Goal: Communication & Community: Answer question/provide support

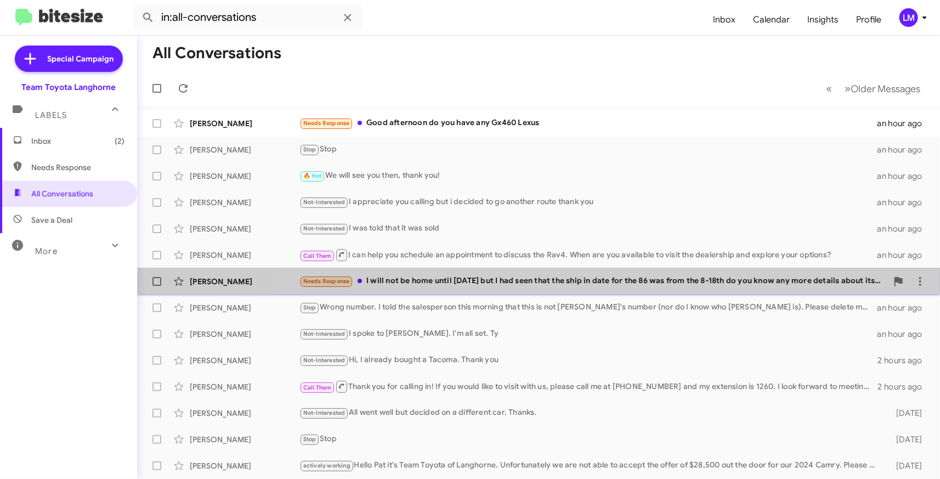
click at [567, 282] on div "Needs Response I will not be home until Thursday but I had seen that the ship i…" at bounding box center [593, 281] width 588 height 13
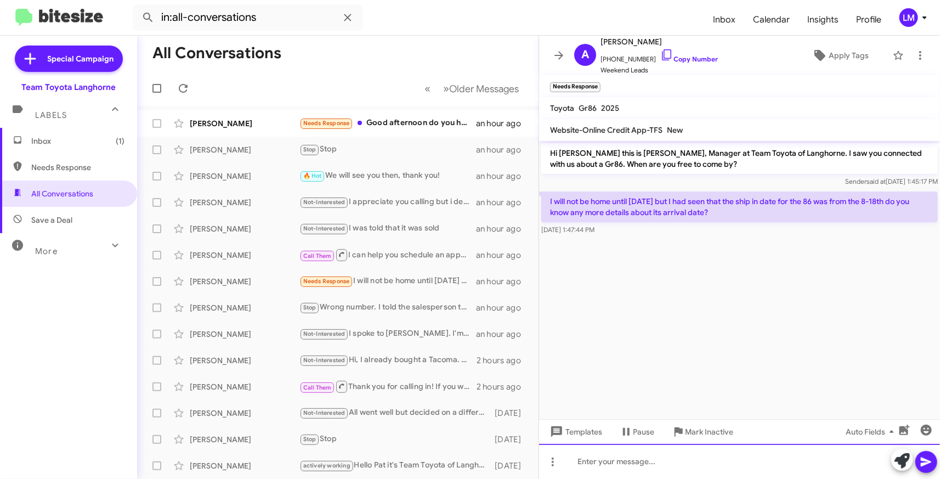
click at [609, 462] on div at bounding box center [739, 461] width 401 height 35
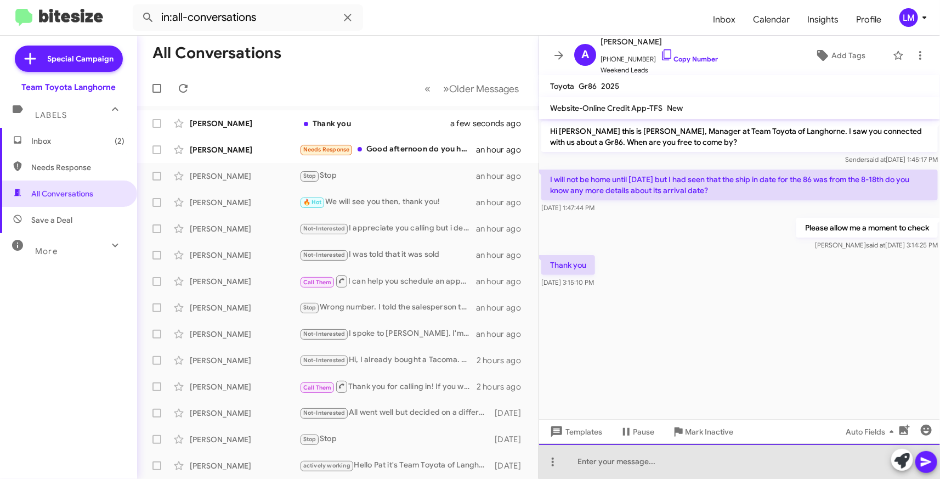
click at [628, 463] on div at bounding box center [739, 461] width 401 height 35
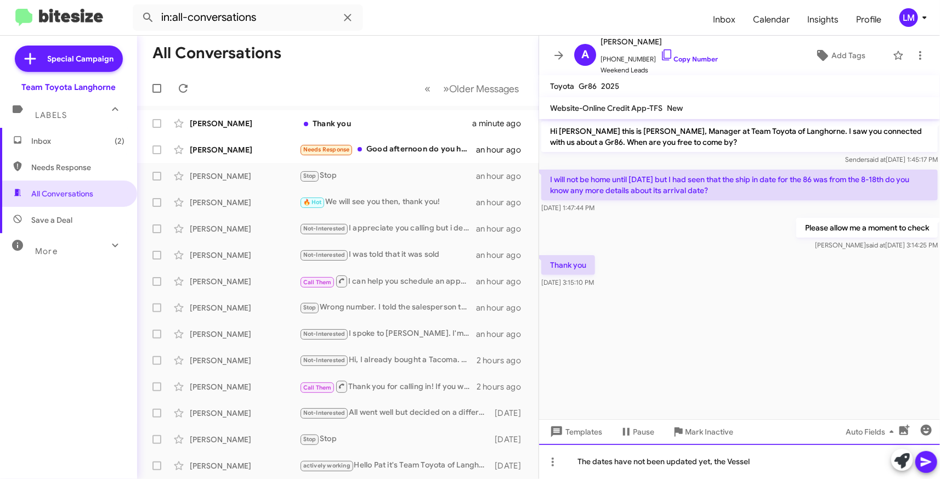
click at [760, 459] on div "The dates have not been updated yet, the Vessel" at bounding box center [739, 461] width 401 height 35
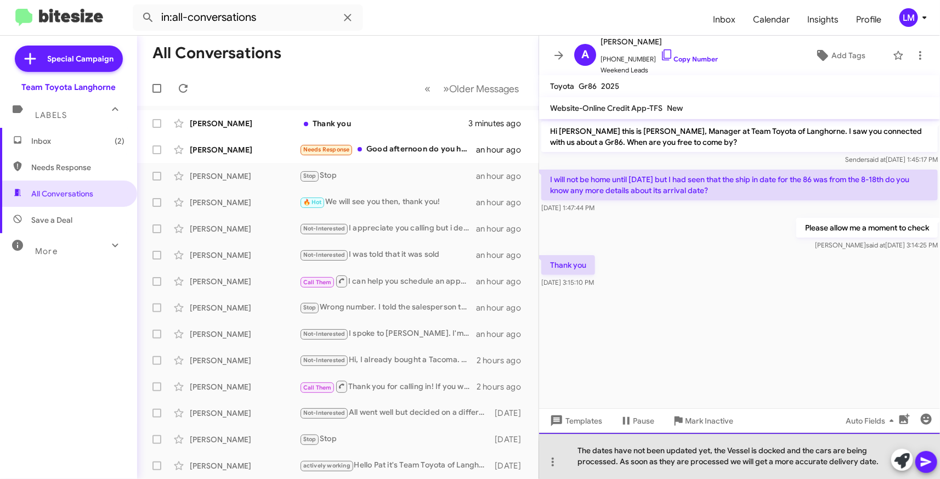
click at [883, 461] on div "The dates have not been updated yet, the Vessel is docked and the cars are bein…" at bounding box center [739, 456] width 401 height 46
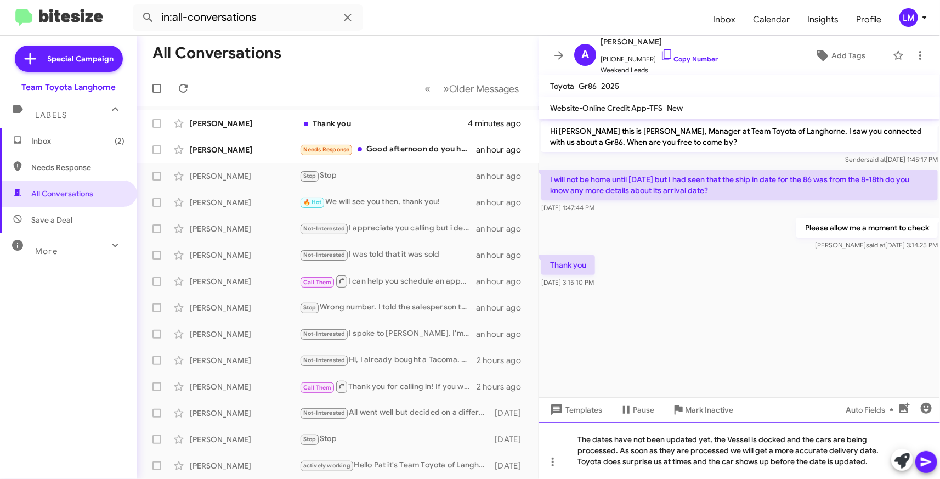
click at [788, 435] on div "The dates have not been updated yet, the Vessel is docked and the cars are bein…" at bounding box center [739, 450] width 401 height 57
click at [786, 439] on div "The dates have not been updated yet, the Vessel is docked and the cars are bein…" at bounding box center [739, 450] width 401 height 57
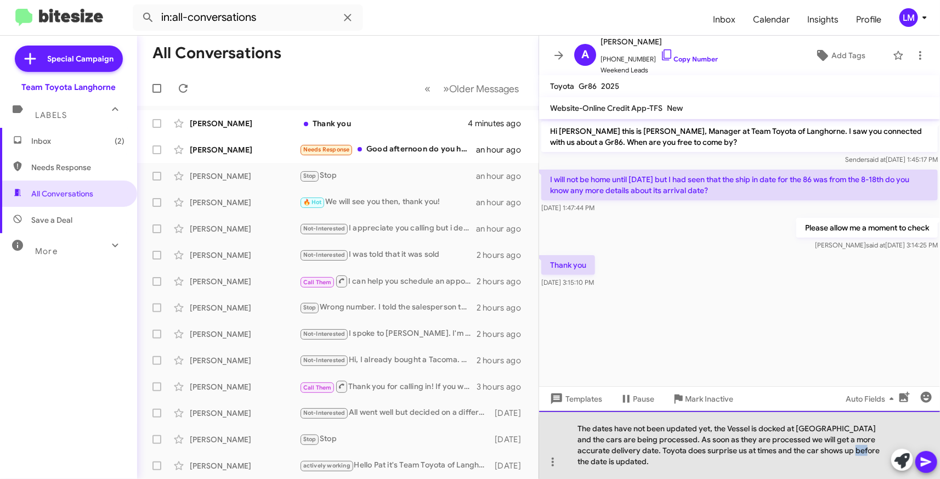
drag, startPoint x: 829, startPoint y: 459, endPoint x: 840, endPoint y: 459, distance: 11.0
click at [840, 459] on div "The dates have not been updated yet, the Vessel is docked at Newark and the car…" at bounding box center [739, 445] width 401 height 68
click at [848, 459] on div "The dates have not been updated yet, the Vessel is docked at Newark and the car…" at bounding box center [739, 445] width 401 height 68
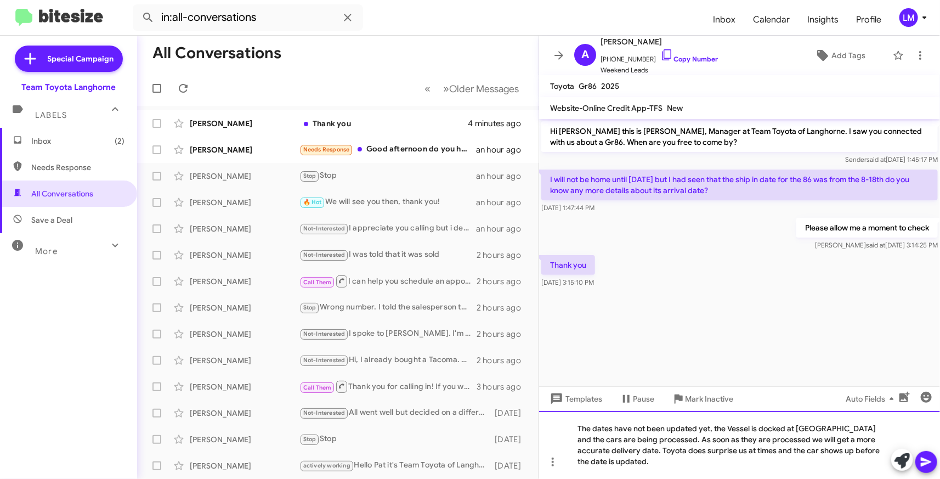
click at [857, 459] on div "The dates have not been updated yet, the Vessel is docked at Newark and the car…" at bounding box center [739, 445] width 401 height 68
click at [883, 461] on div "The dates have not been updated yet, the Vessel is docked at Newark and the car…" at bounding box center [739, 445] width 401 height 68
click at [642, 464] on div "The dates have not been updated yet, the Vessel is docked at Newark and the car…" at bounding box center [739, 445] width 401 height 68
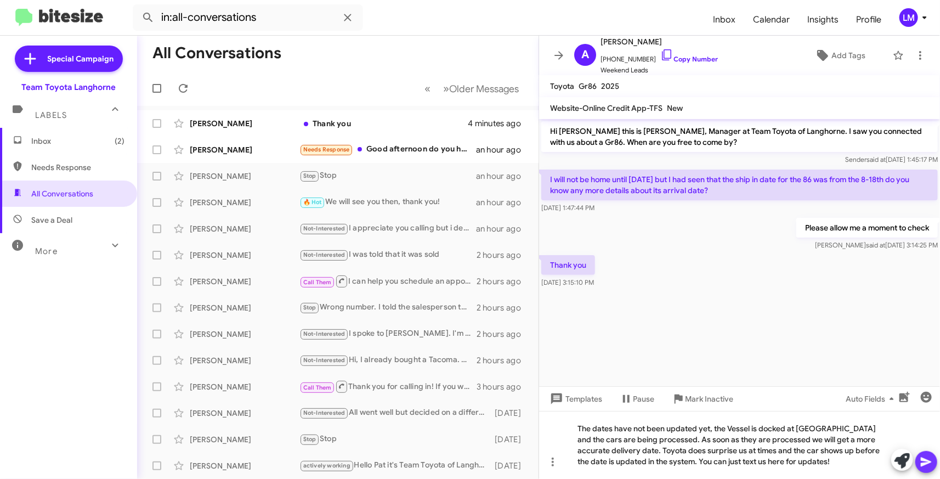
click at [927, 459] on icon at bounding box center [925, 461] width 10 height 9
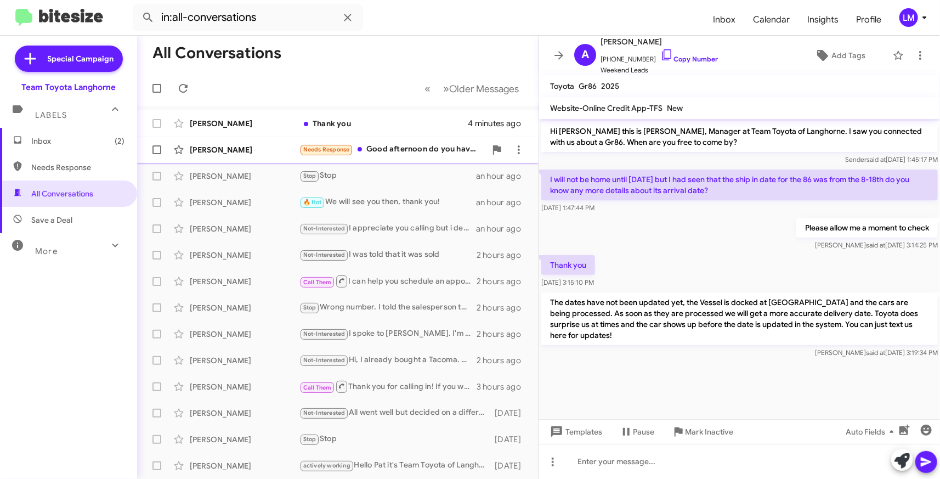
click at [397, 156] on div "Needs Response Good afternoon do you have any Gx460 Lexus" at bounding box center [392, 149] width 186 height 13
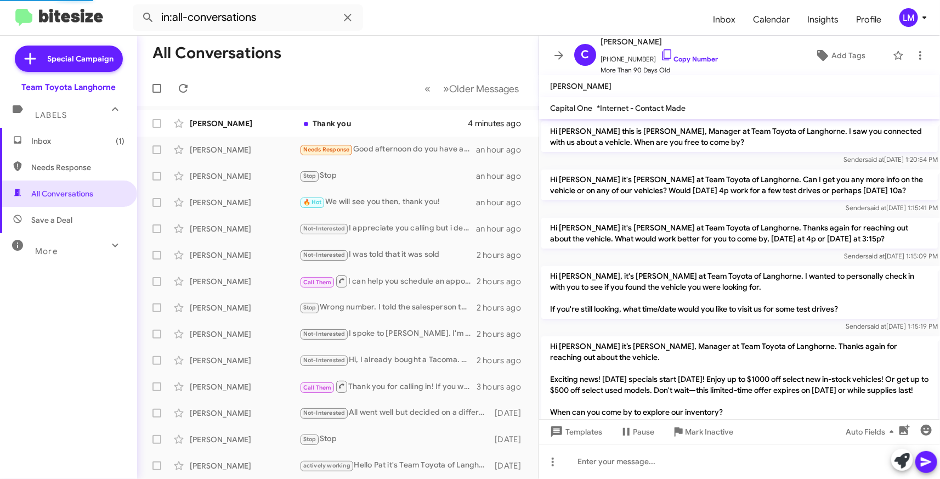
scroll to position [1059, 0]
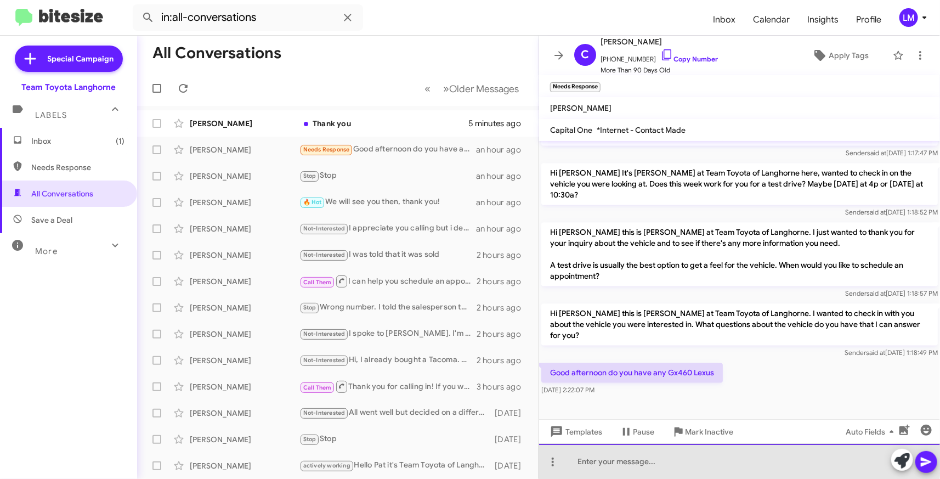
click at [591, 459] on div at bounding box center [739, 461] width 401 height 35
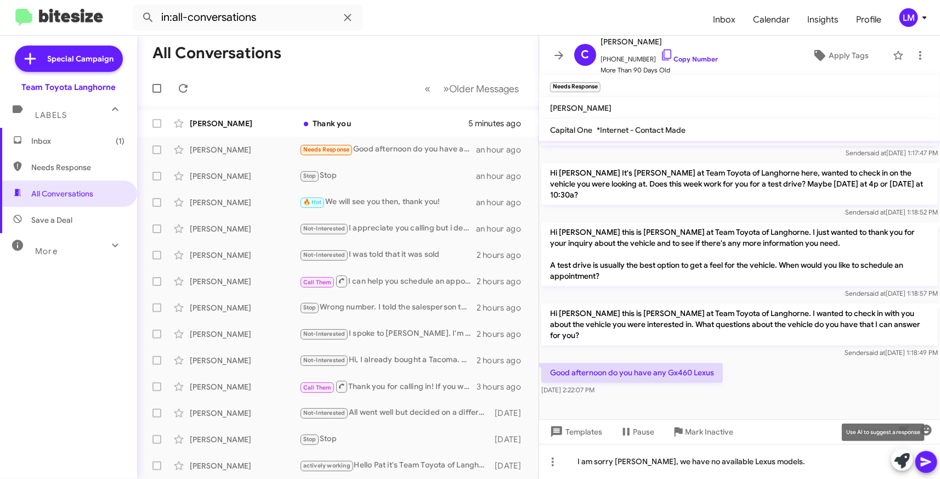
click at [902, 459] on icon at bounding box center [901, 460] width 15 height 15
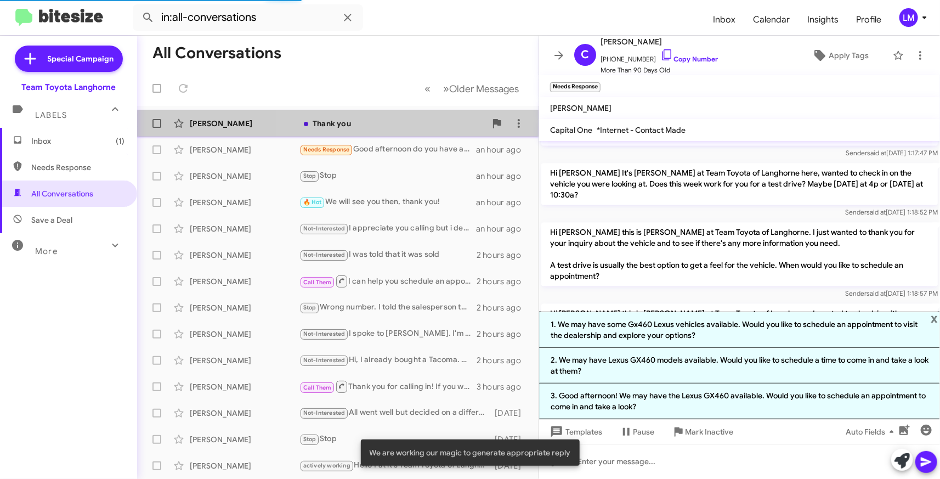
click at [382, 126] on div "Thank you" at bounding box center [392, 123] width 186 height 11
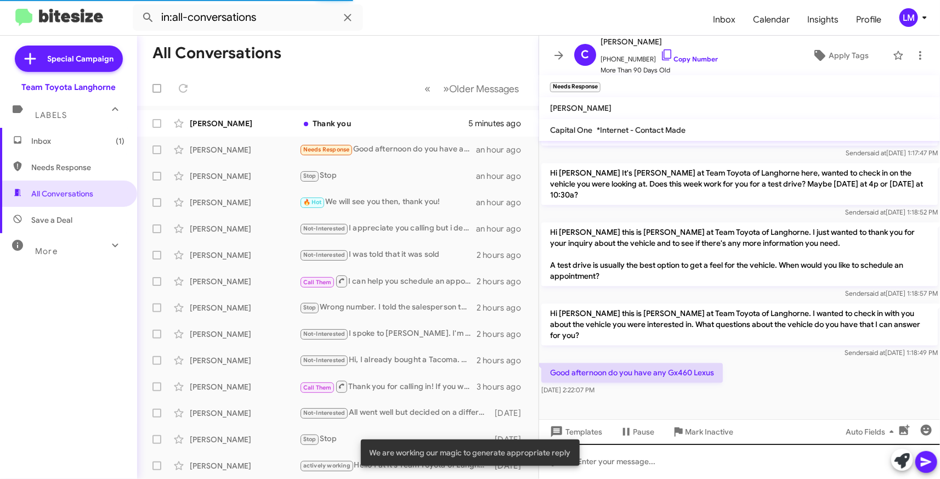
scroll to position [16, 0]
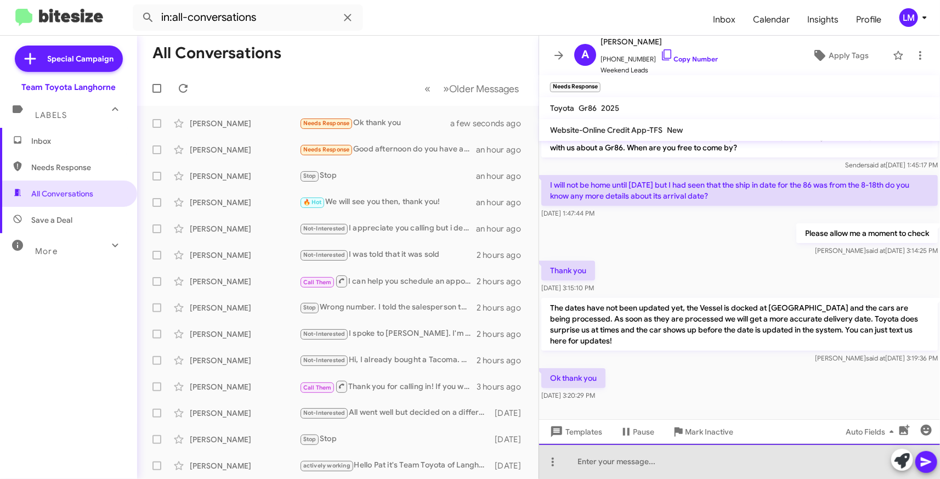
drag, startPoint x: 580, startPoint y: 462, endPoint x: 596, endPoint y: 456, distance: 17.5
click at [581, 462] on div at bounding box center [739, 461] width 401 height 35
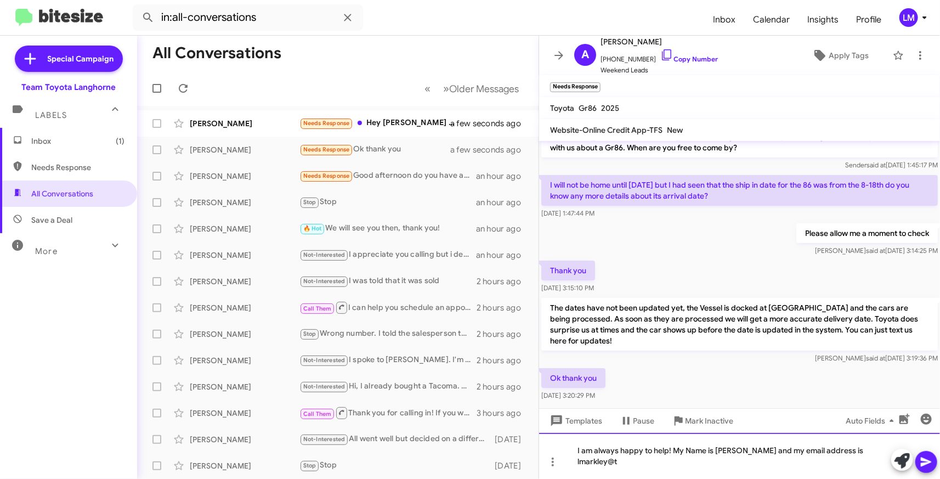
scroll to position [27, 0]
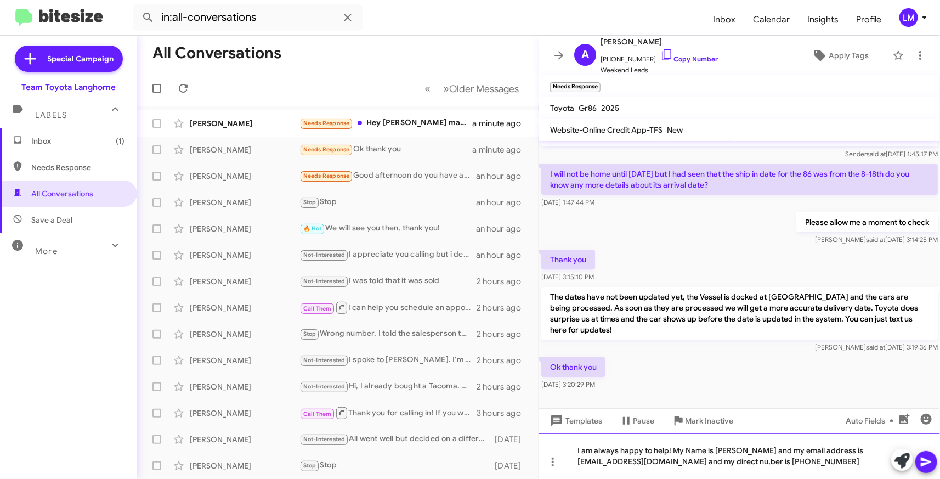
click at [730, 461] on div "I am always happy to help! My Name is Lisa Markley and my email address is lmar…" at bounding box center [739, 456] width 401 height 46
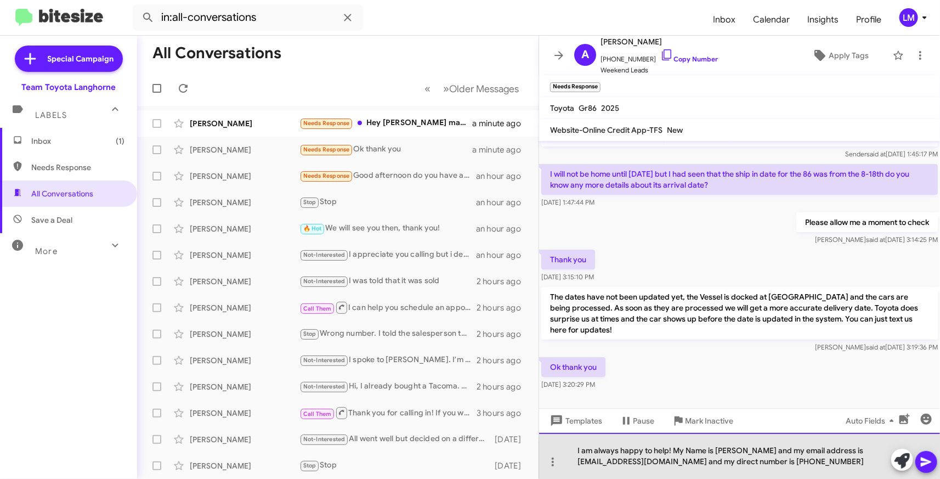
click at [837, 459] on div "I am always happy to help! My Name is Lisa Markley and my email address is lmar…" at bounding box center [739, 456] width 401 height 46
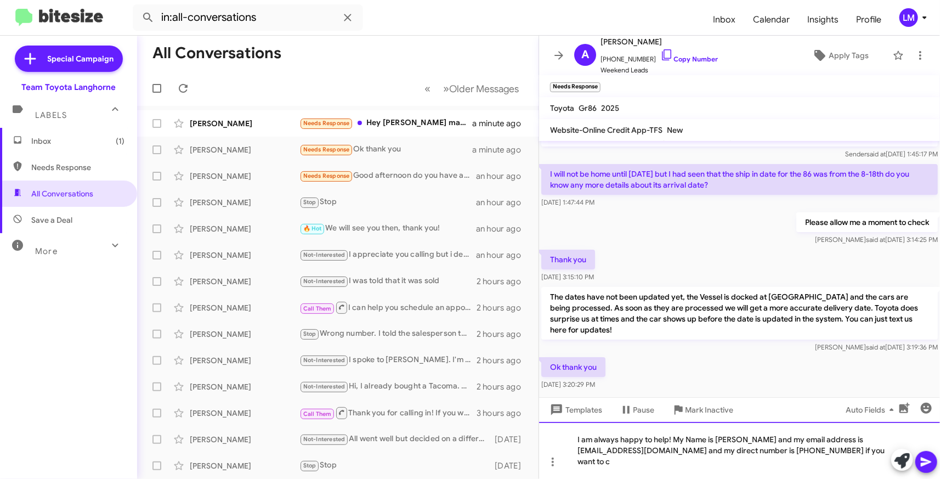
scroll to position [38, 0]
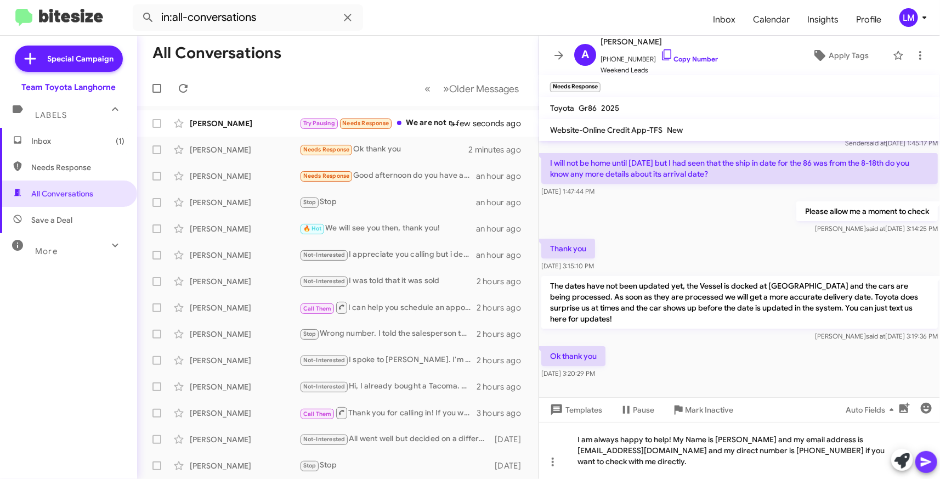
click at [924, 462] on icon at bounding box center [925, 461] width 13 height 13
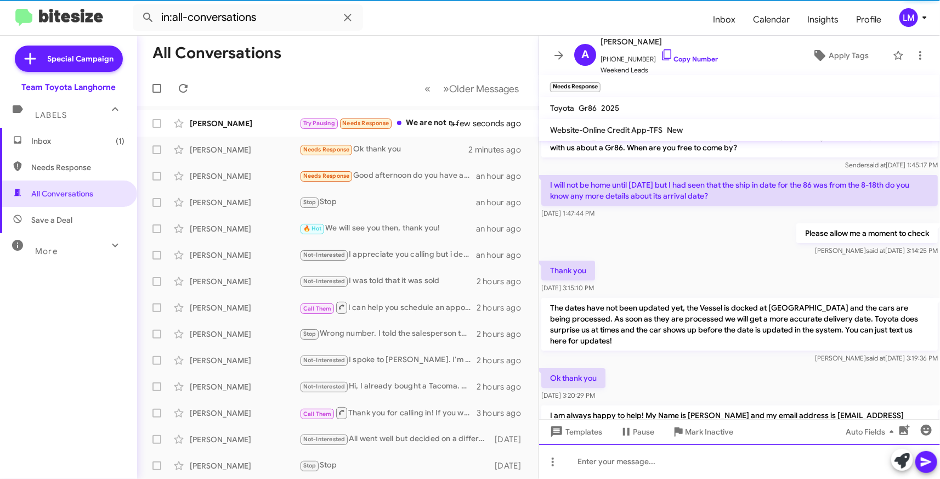
scroll to position [67, 0]
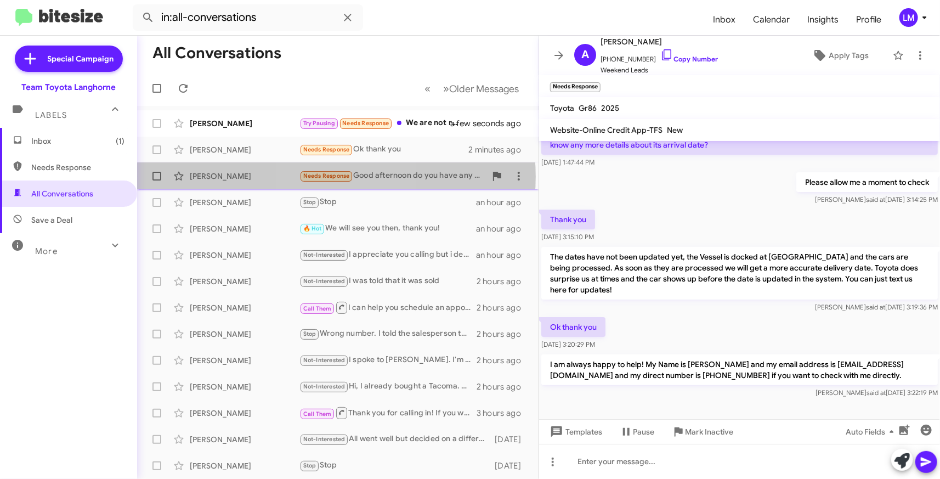
click at [336, 177] on span "Needs Response" at bounding box center [326, 175] width 47 height 7
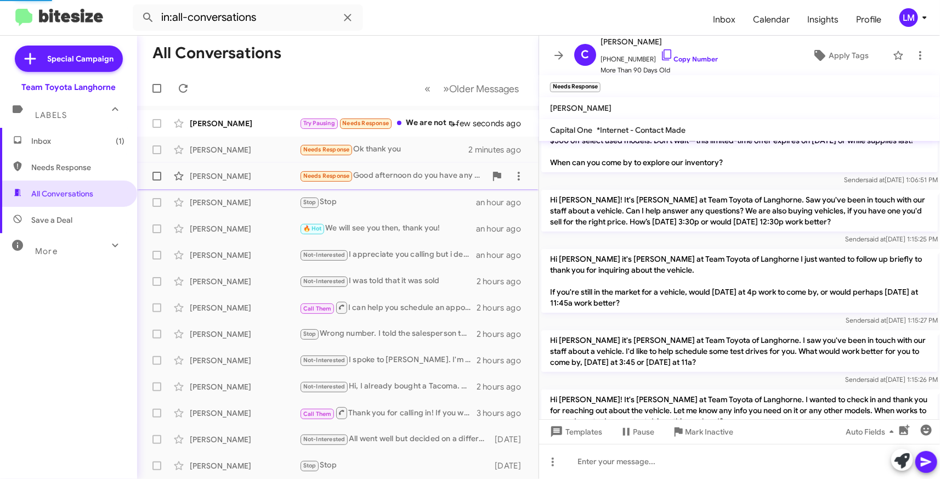
scroll to position [866, 0]
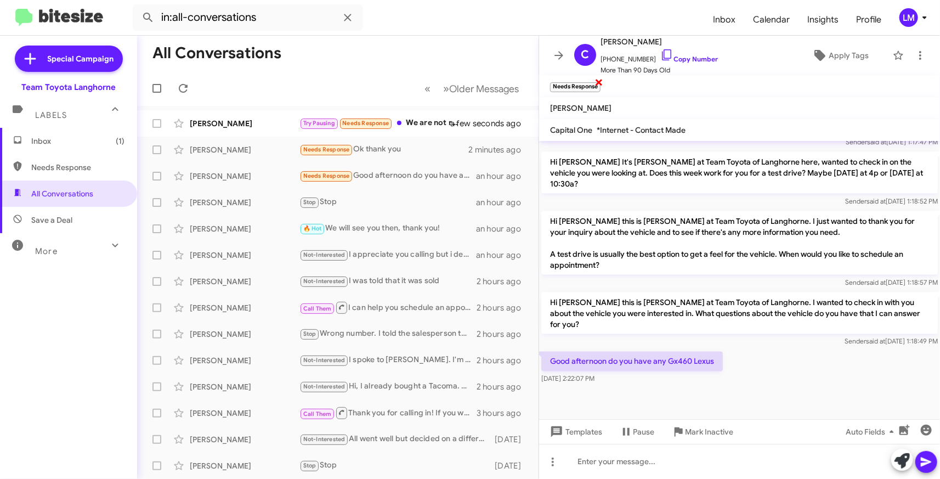
click at [599, 83] on span "×" at bounding box center [598, 81] width 9 height 13
click at [834, 56] on span "Apply Tags" at bounding box center [848, 56] width 40 height 20
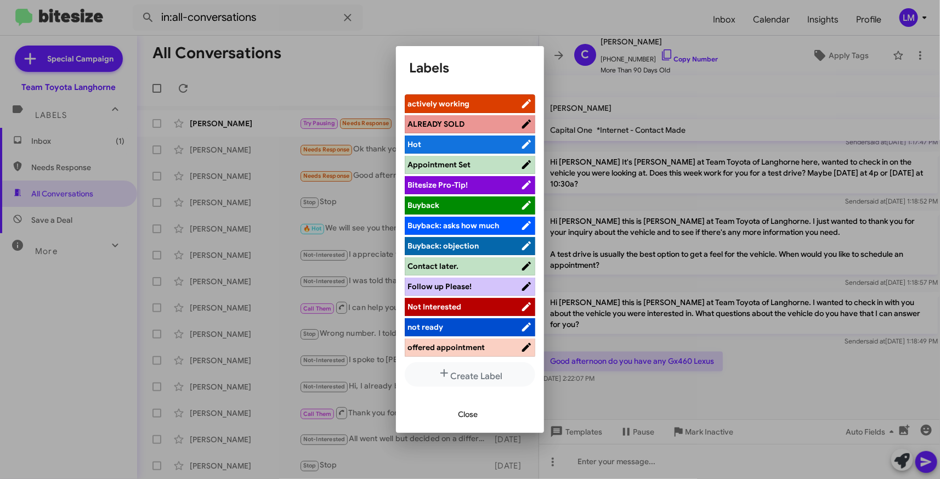
click at [475, 304] on span "Not Interested" at bounding box center [463, 306] width 113 height 11
click at [472, 414] on span "Close" at bounding box center [468, 414] width 20 height 20
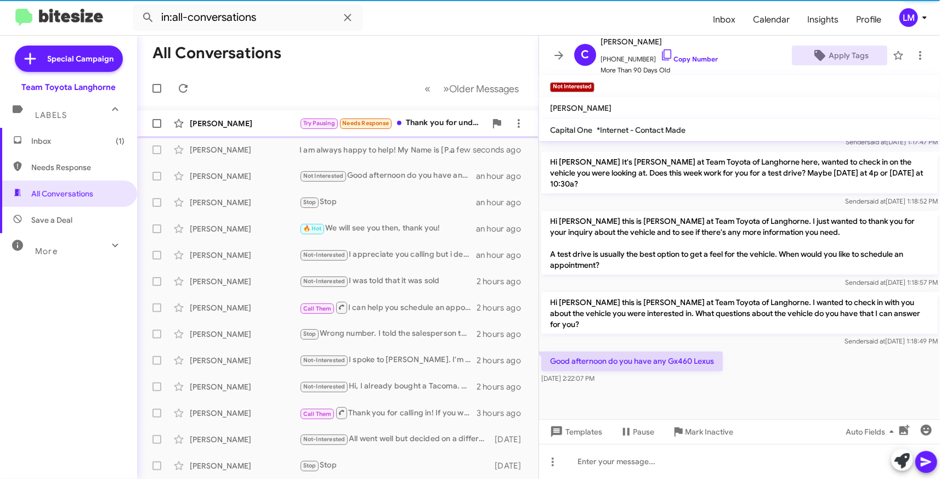
click at [311, 122] on span "Try Pausing" at bounding box center [319, 123] width 32 height 7
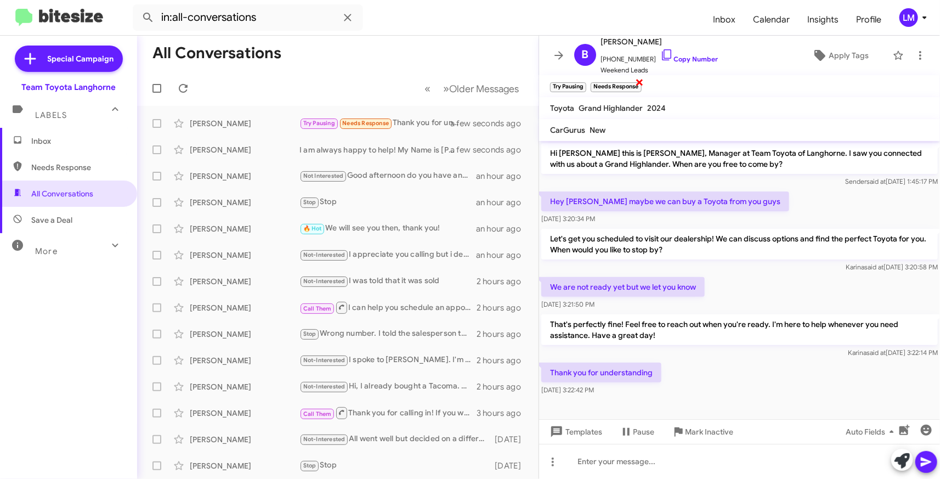
click at [641, 82] on span "×" at bounding box center [639, 81] width 9 height 13
click at [605, 87] on mat-toolbar "Try Pausing × Needs Response ×" at bounding box center [739, 86] width 401 height 22
click at [285, 116] on div "Bill Osorto Try Pausing Needs Response Thank you for understanding a few second…" at bounding box center [338, 123] width 384 height 22
click at [264, 144] on div "[PERSON_NAME]" at bounding box center [245, 149] width 110 height 11
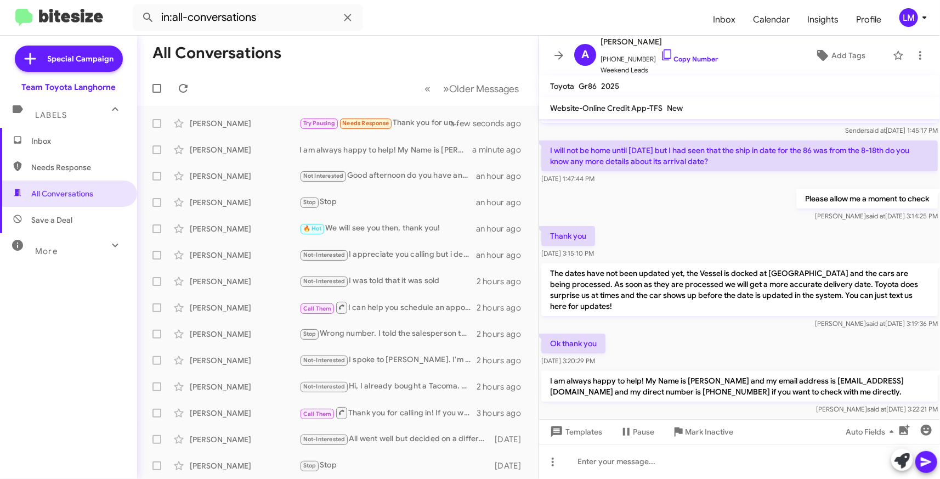
scroll to position [46, 0]
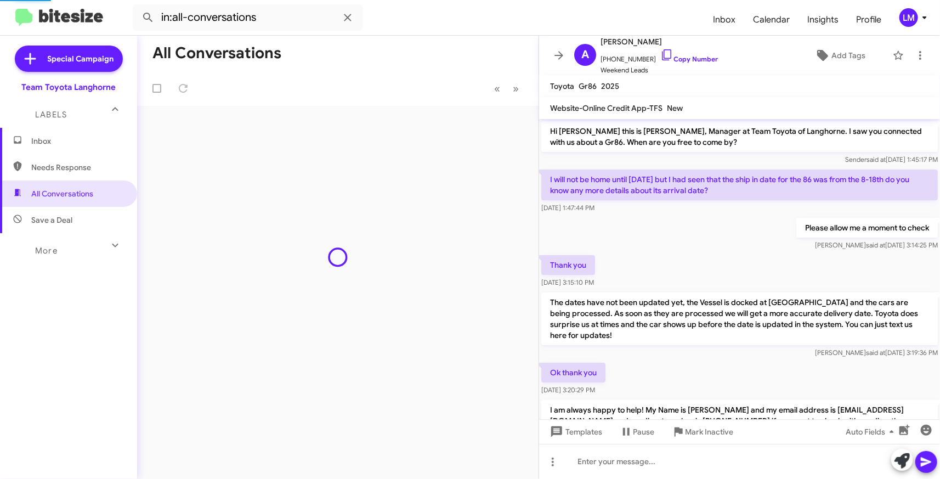
scroll to position [46, 0]
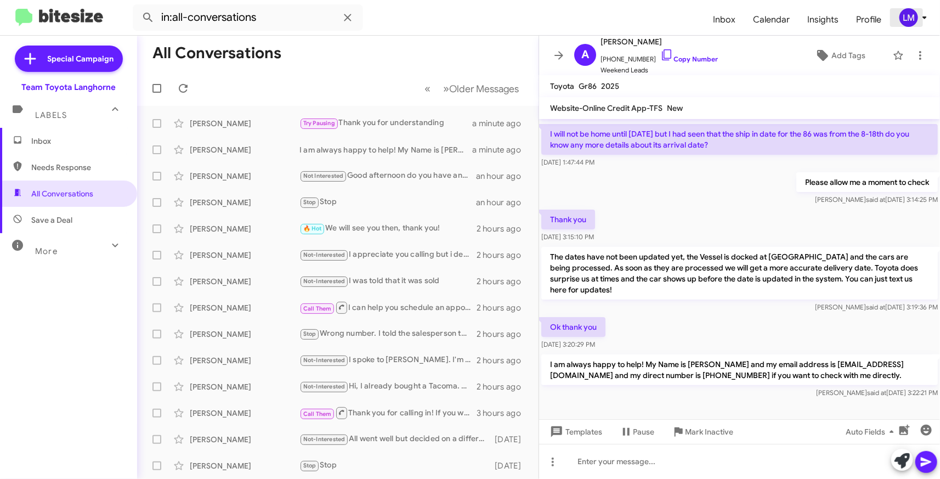
click at [921, 25] on span "LM" at bounding box center [915, 17] width 33 height 19
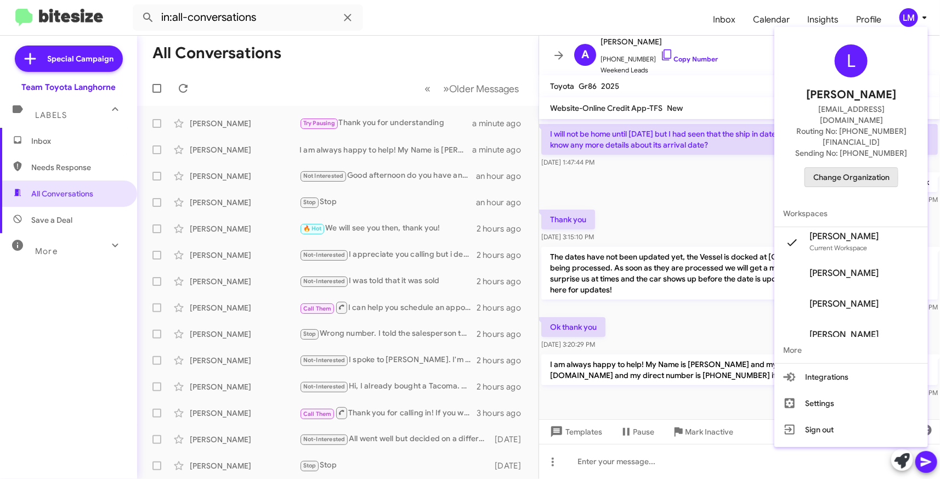
click at [840, 168] on span "Change Organization" at bounding box center [851, 177] width 76 height 19
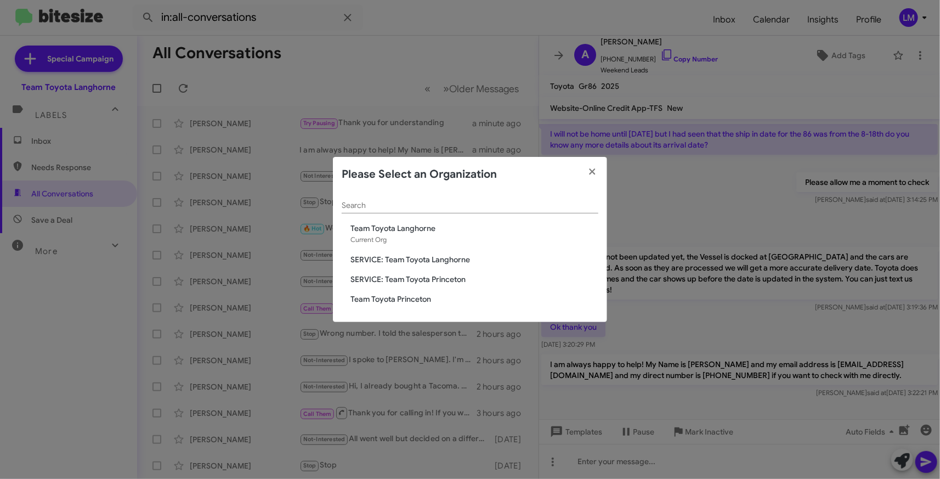
click at [401, 294] on span "Team Toyota Princeton" at bounding box center [474, 298] width 248 height 11
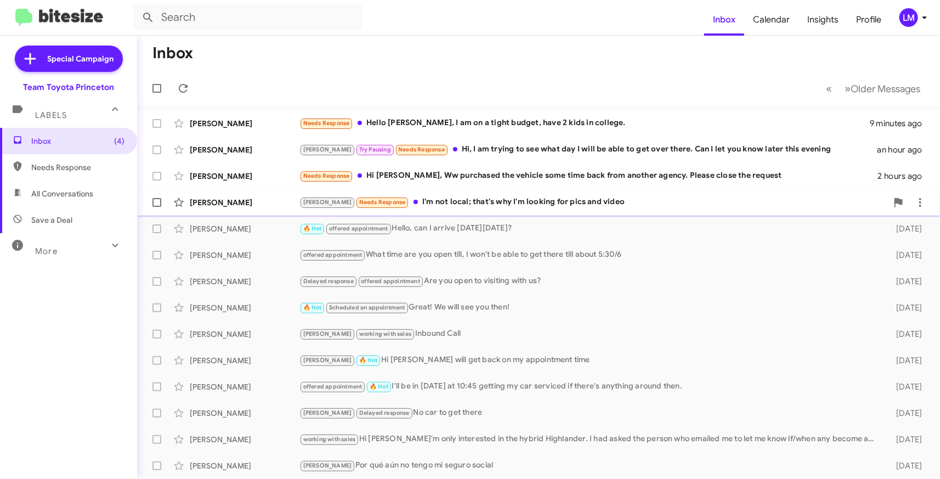
click at [573, 200] on div "Lee Needs Response I'm not local; that's why I'm looking for pics and video" at bounding box center [593, 202] width 588 height 13
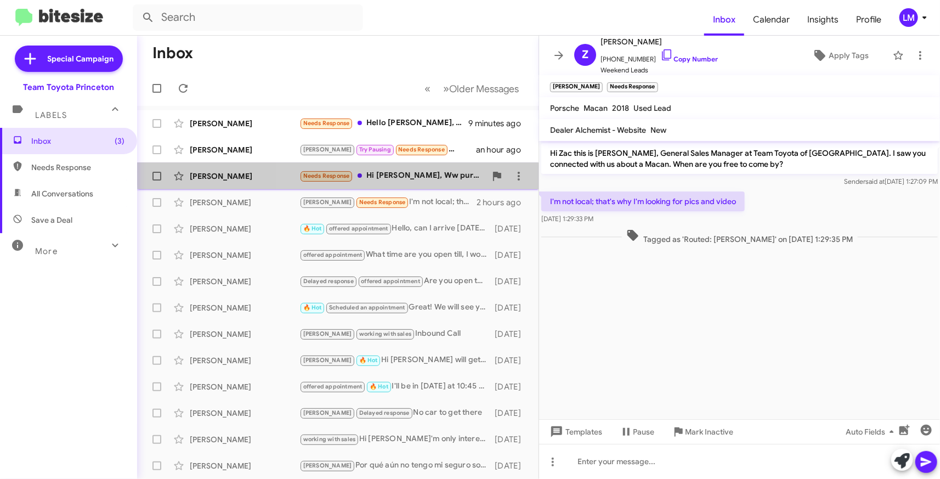
click at [391, 172] on div "Needs Response Hi Andrew, Ww purchased the vehicle some time back from another …" at bounding box center [392, 175] width 186 height 13
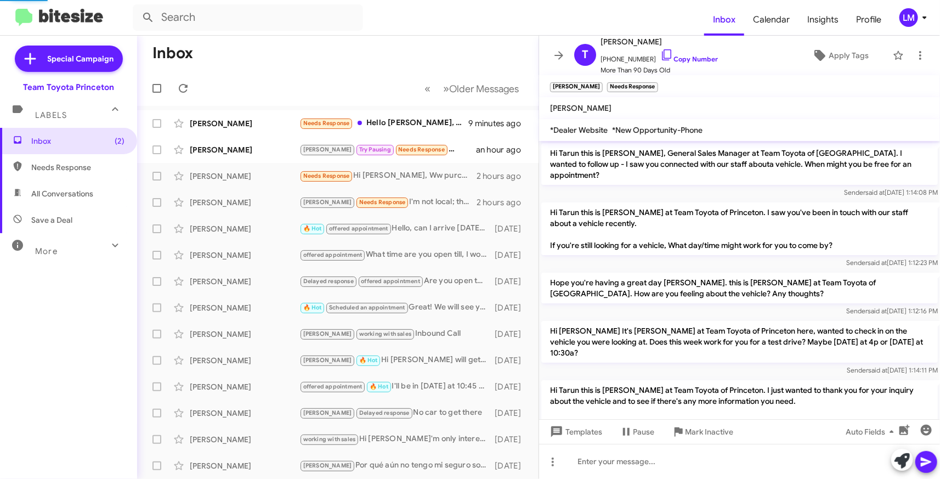
scroll to position [122, 0]
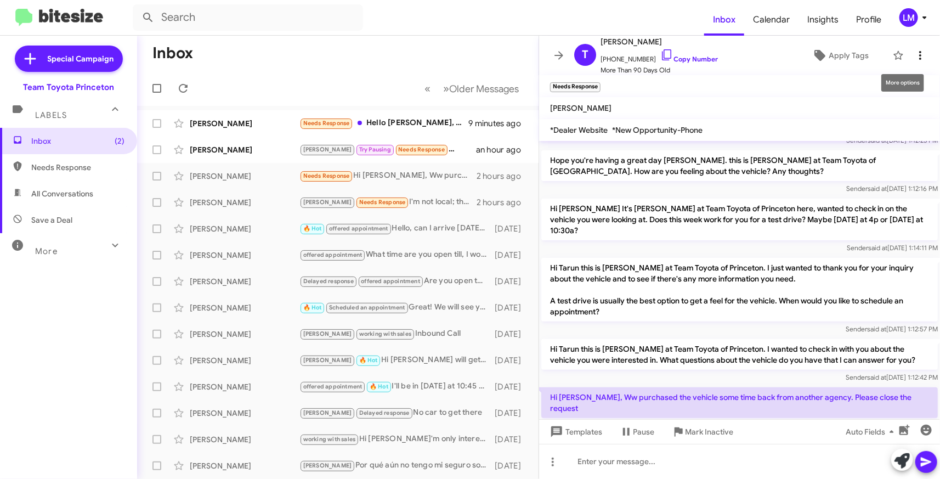
click at [913, 53] on icon at bounding box center [919, 55] width 13 height 13
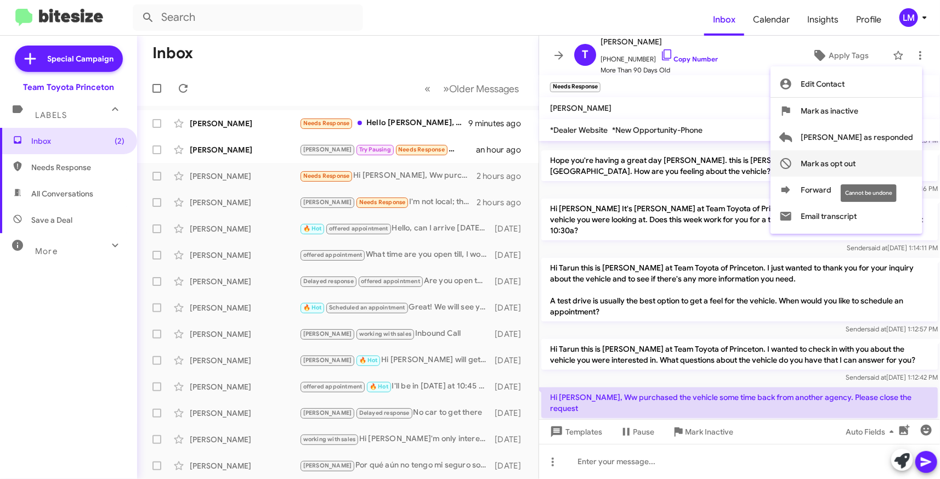
click at [856, 163] on span "Mark as opt out" at bounding box center [828, 163] width 55 height 26
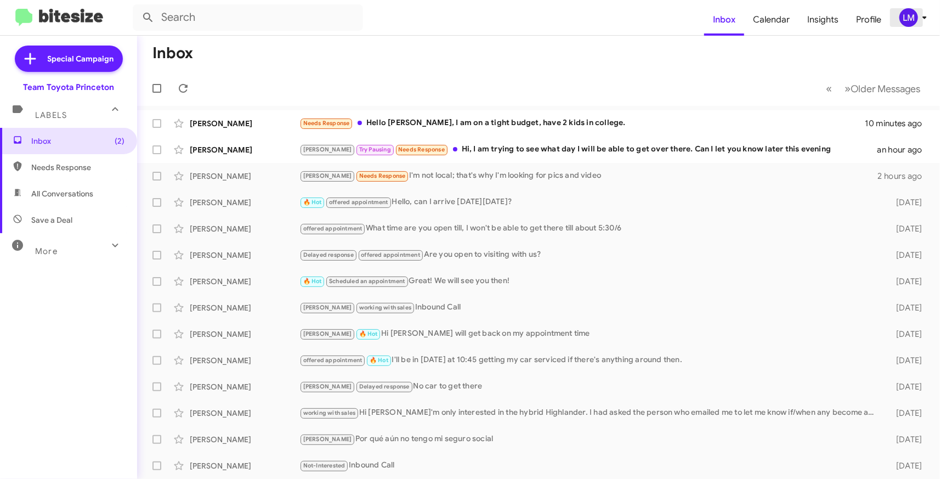
click at [922, 22] on icon at bounding box center [924, 17] width 13 height 13
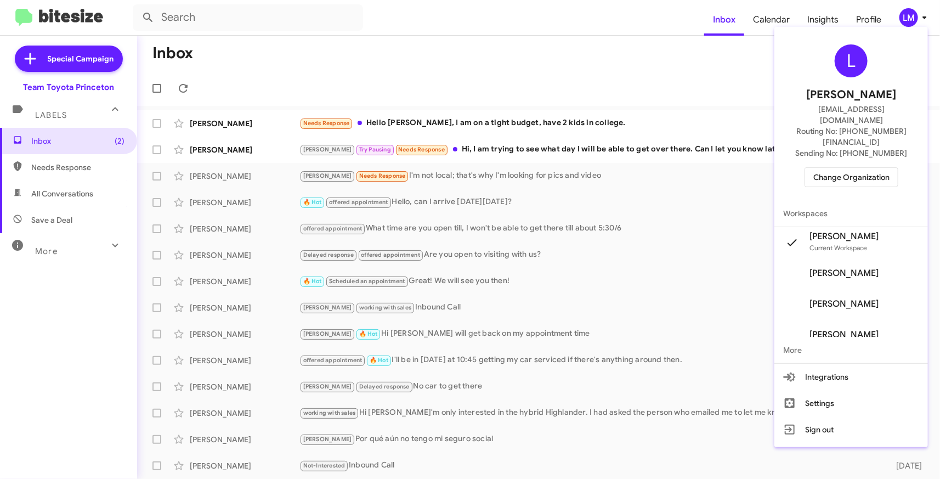
click at [655, 103] on div at bounding box center [470, 239] width 940 height 479
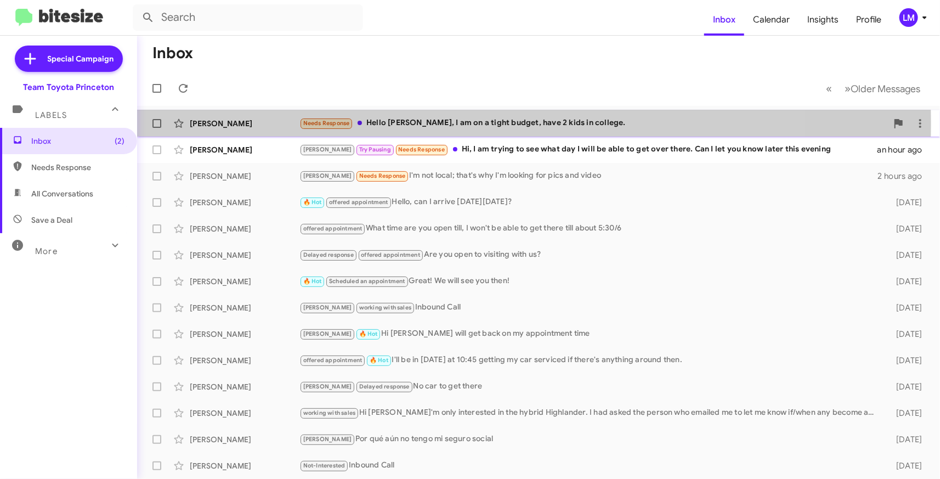
click at [450, 123] on div "Needs Response Hello Andrew, I am on a tight budget, have 2 kids in college." at bounding box center [593, 123] width 588 height 13
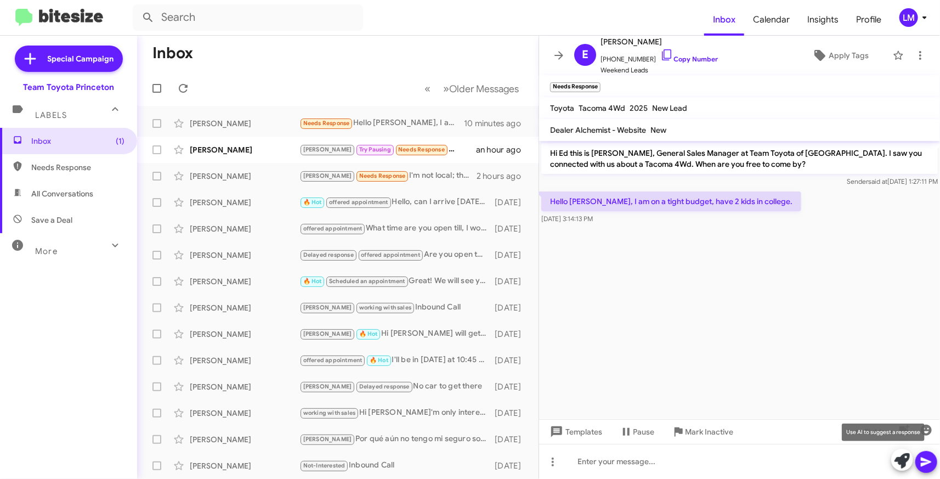
click at [902, 461] on icon at bounding box center [901, 460] width 15 height 15
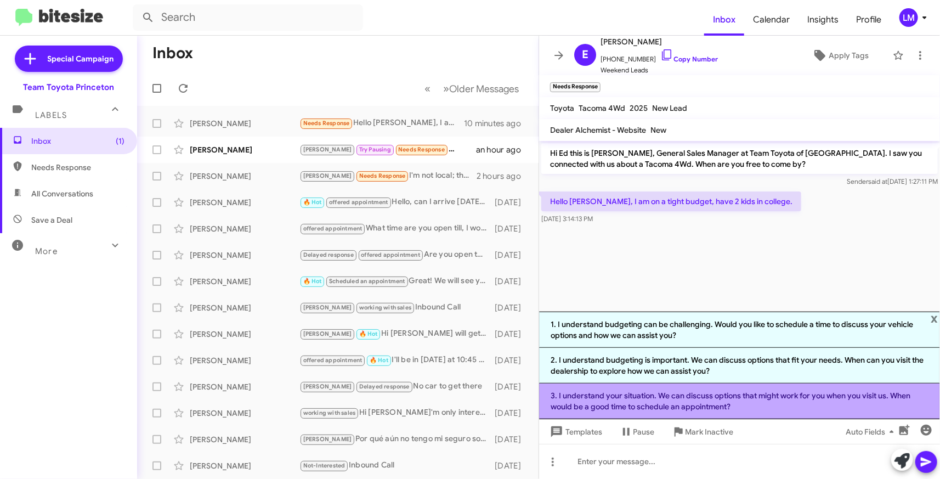
click at [708, 402] on li "3. I understand your situation. We can discuss options that might work for you …" at bounding box center [739, 401] width 401 height 36
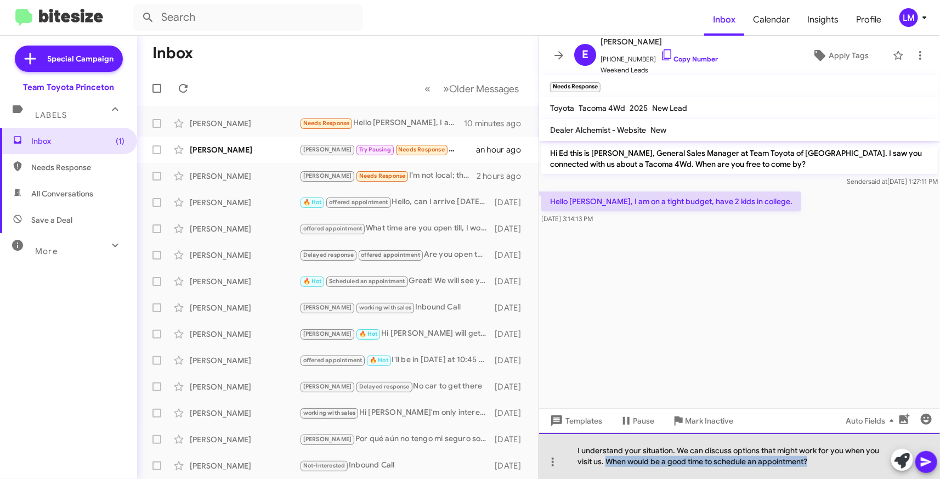
drag, startPoint x: 818, startPoint y: 462, endPoint x: 607, endPoint y: 467, distance: 211.1
click at [607, 467] on div "I understand your situation. We can discuss options that might work for you whe…" at bounding box center [739, 456] width 401 height 46
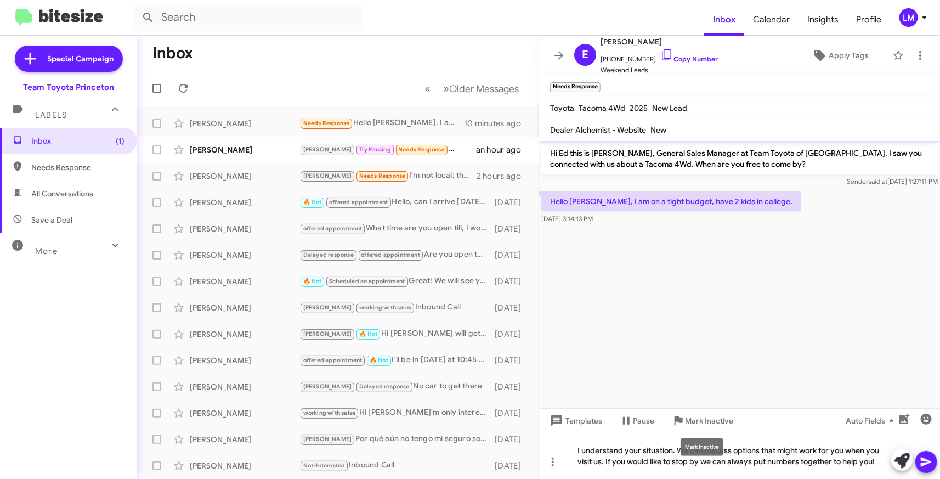
click at [673, 448] on mat-tooltip-component "Mark Inactive" at bounding box center [702, 446] width 58 height 33
click at [673, 452] on mat-tooltip-component "Mark Inactive" at bounding box center [702, 446] width 58 height 33
click at [673, 448] on mat-tooltip-component "Mark Inactive" at bounding box center [702, 446] width 58 height 33
click at [730, 420] on span "Mark Inactive" at bounding box center [709, 421] width 48 height 20
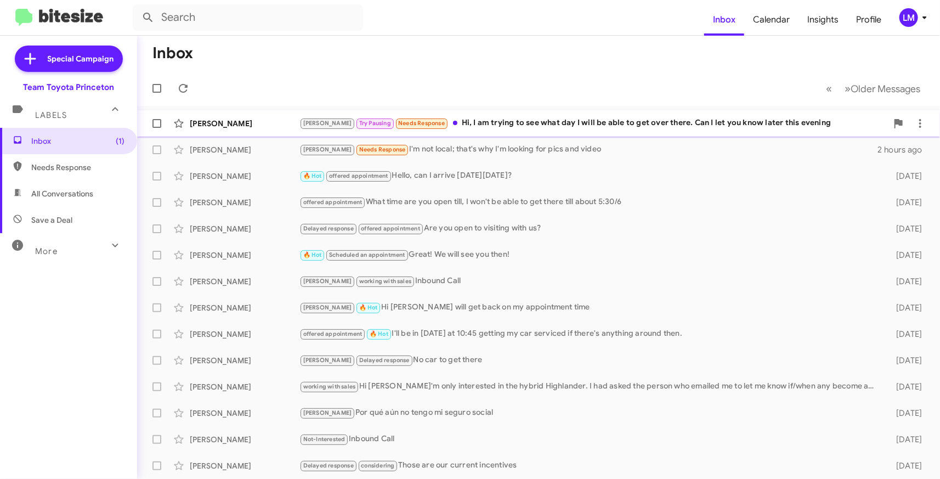
click at [609, 128] on div "Lee Try Pausing Needs Response Hi, I am trying to see what day I will be able t…" at bounding box center [593, 123] width 588 height 13
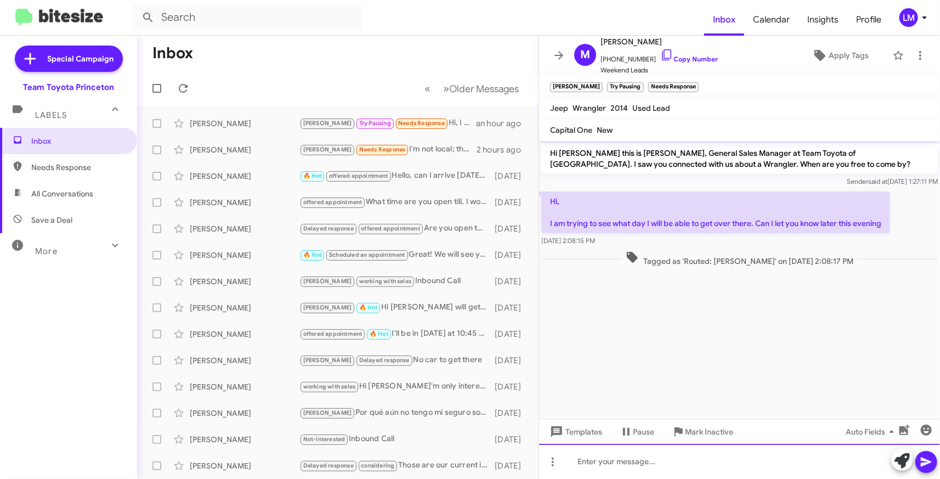
drag, startPoint x: 583, startPoint y: 452, endPoint x: 616, endPoint y: 446, distance: 33.0
click at [584, 452] on div at bounding box center [739, 461] width 401 height 35
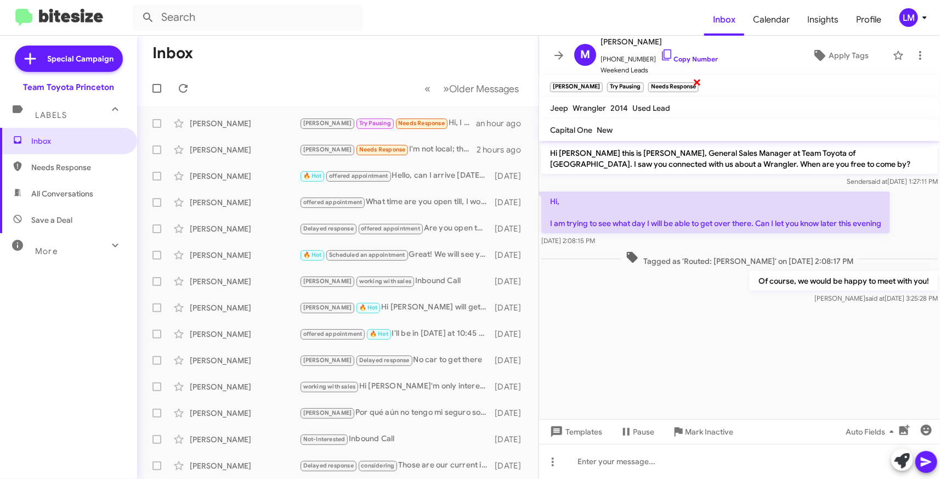
click at [692, 84] on span "×" at bounding box center [696, 81] width 9 height 13
click at [638, 81] on span "×" at bounding box center [642, 81] width 9 height 13
click at [828, 51] on span "Apply Tags" at bounding box center [848, 56] width 40 height 20
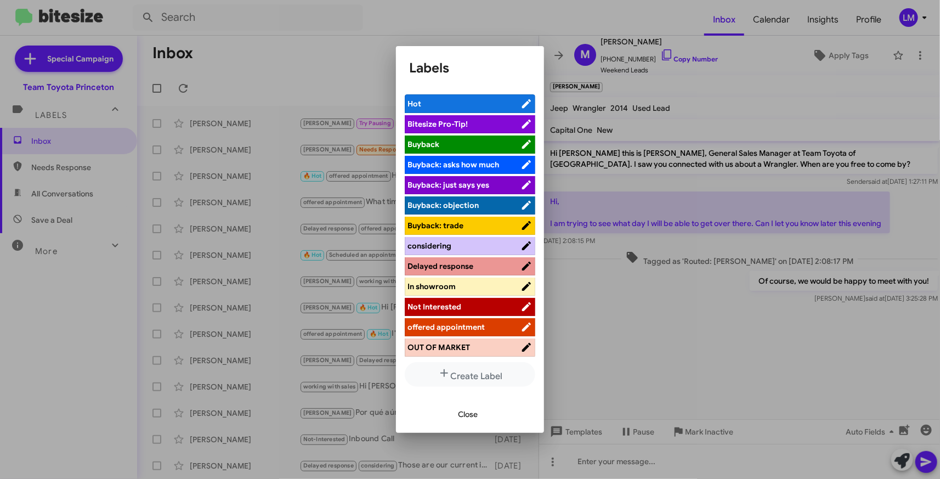
click at [465, 328] on span "offered appointment" at bounding box center [445, 327] width 77 height 10
click at [464, 417] on span "Close" at bounding box center [468, 414] width 20 height 20
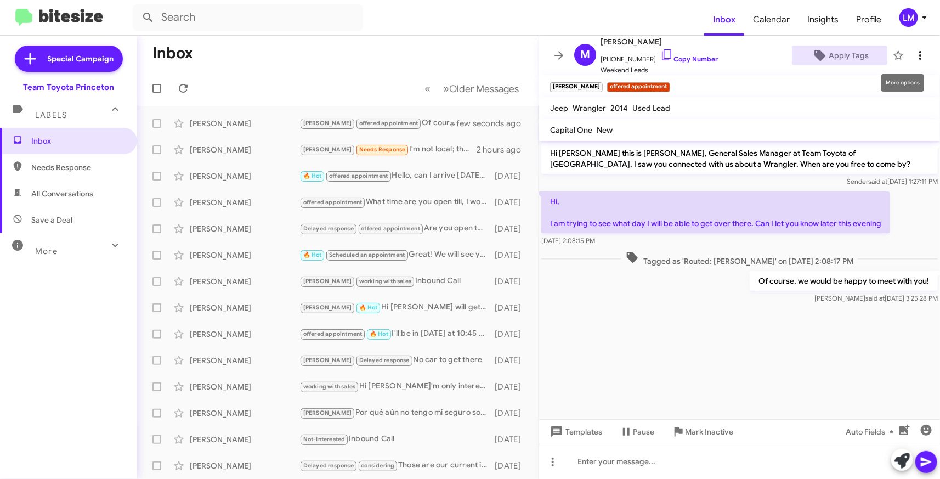
click at [913, 59] on icon at bounding box center [919, 55] width 13 height 13
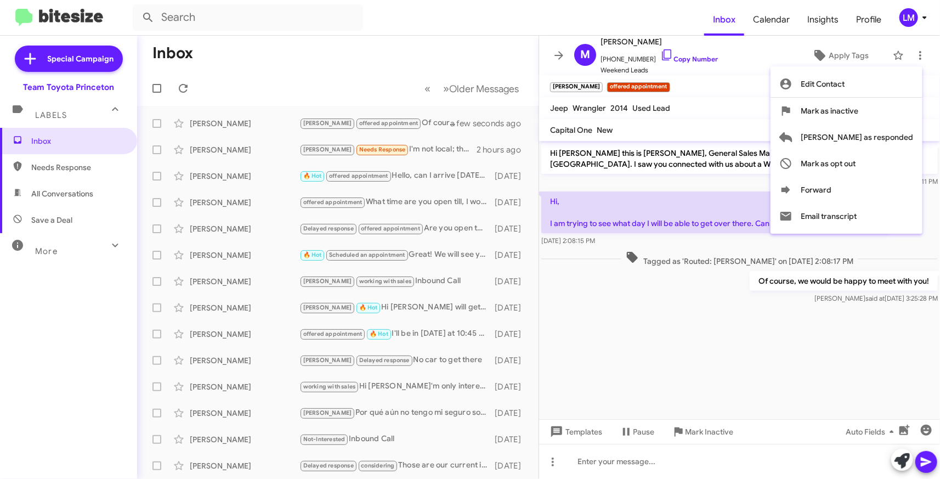
click at [706, 106] on div at bounding box center [470, 239] width 940 height 479
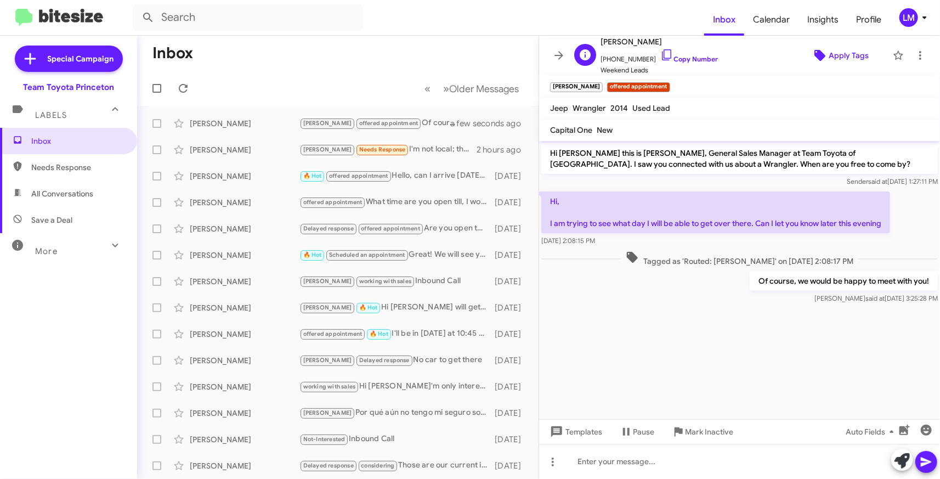
click at [828, 55] on span "Apply Tags" at bounding box center [848, 56] width 40 height 20
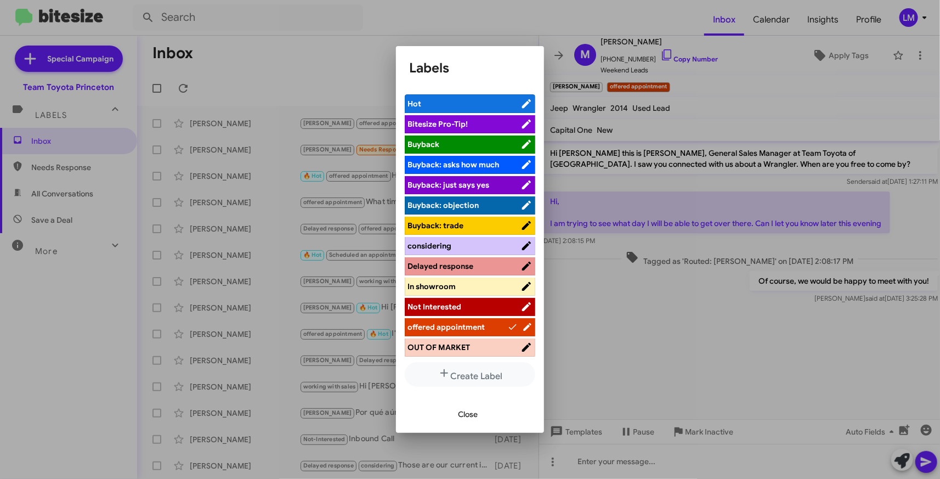
click at [473, 102] on span "Hot" at bounding box center [463, 103] width 113 height 11
click at [472, 414] on span "Close" at bounding box center [468, 414] width 20 height 20
